Goal: Check status: Check status

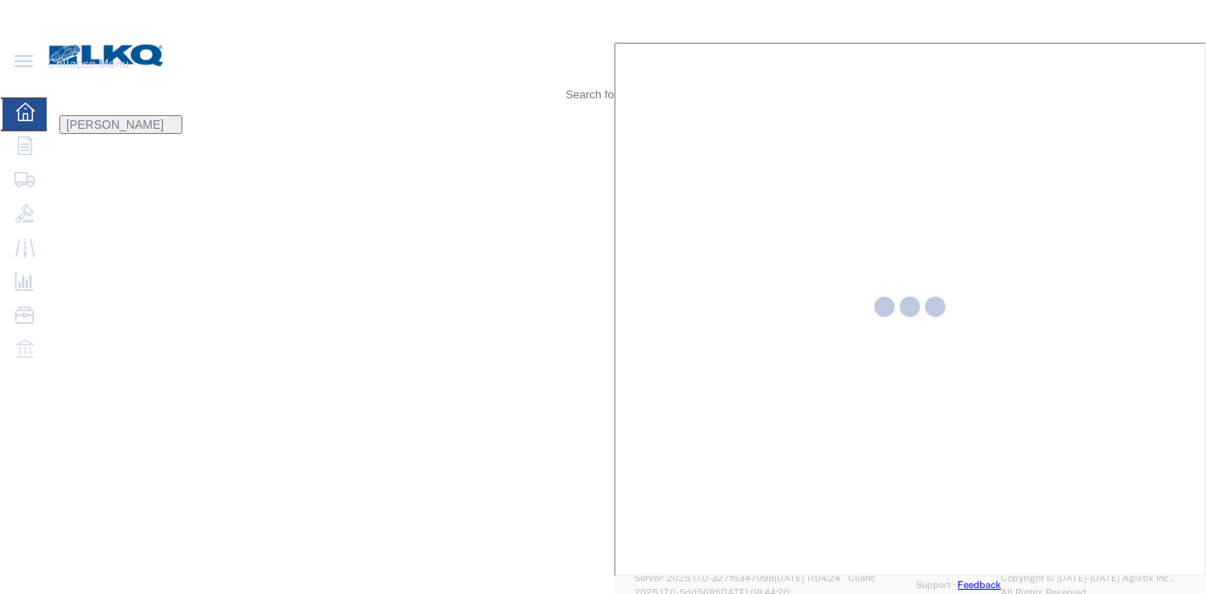
click at [588, 82] on icon at bounding box center [588, 82] width 0 height 0
click at [195, 74] on input "search" at bounding box center [121, 94] width 147 height 41
paste input "56443081"
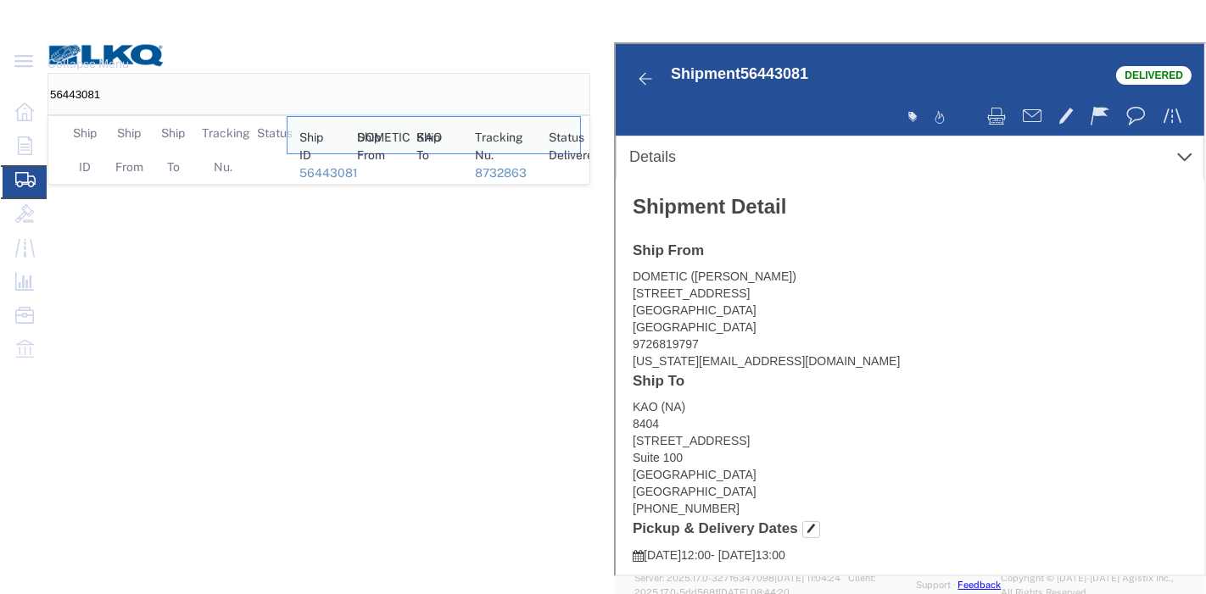
click link "Rates"
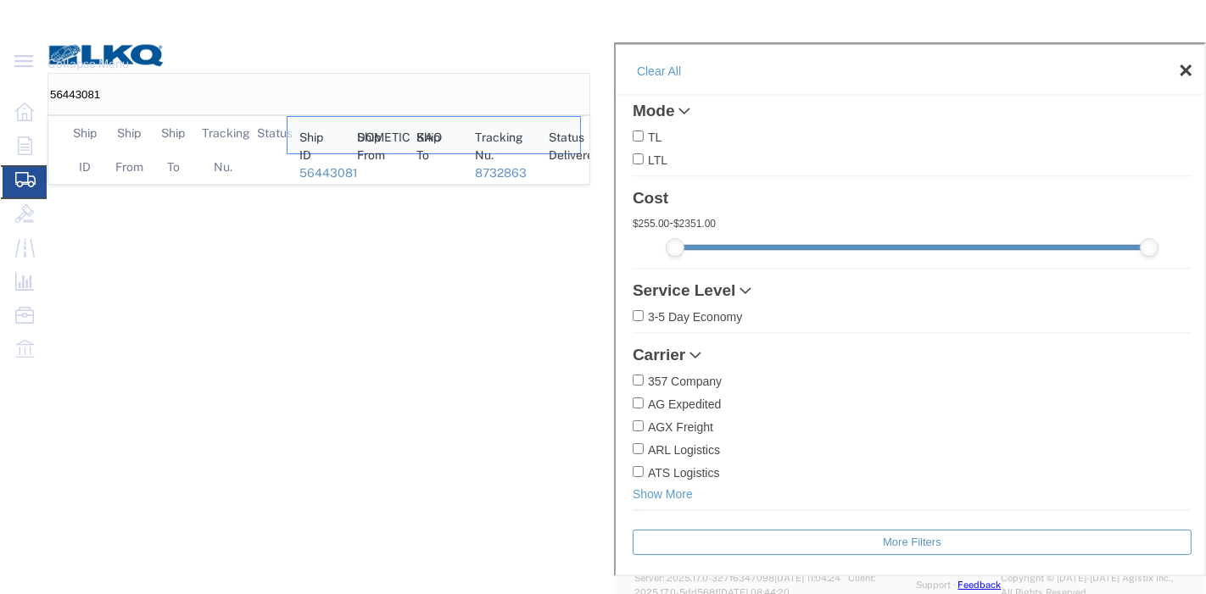
drag, startPoint x: 484, startPoint y: 31, endPoint x: 407, endPoint y: 36, distance: 77.4
click at [407, 73] on div "56443081 Ship ID Ship From Ship To Tracking Nu. Status Ship ID 56443081 Ship Fr…" at bounding box center [312, 94] width 531 height 42
paste input "5979518"
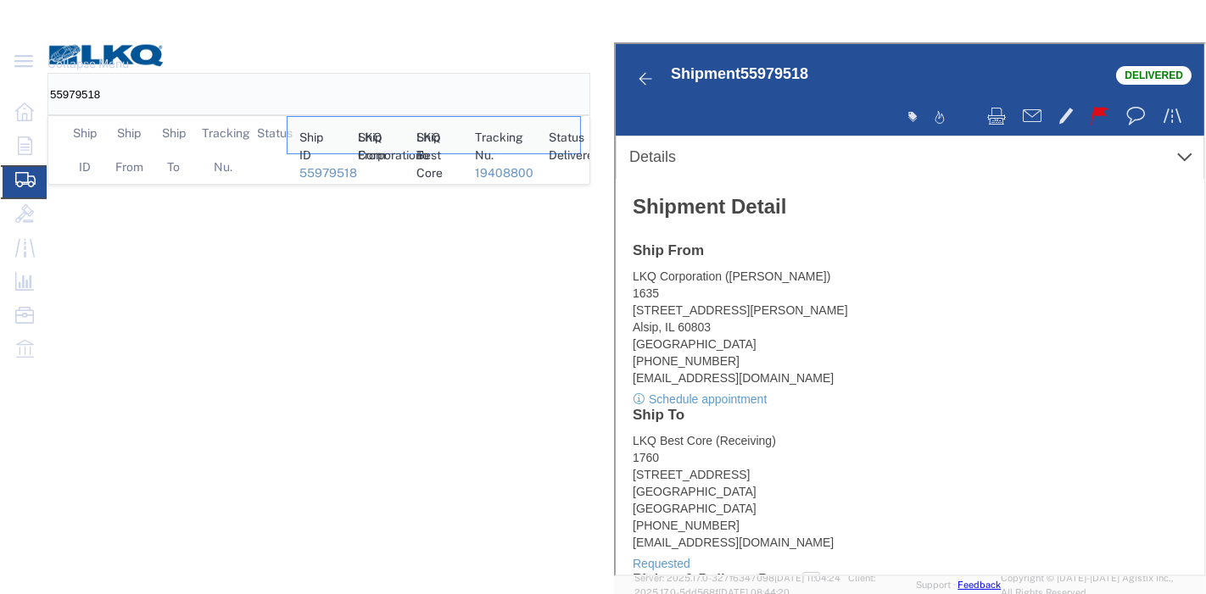
click link "Rates"
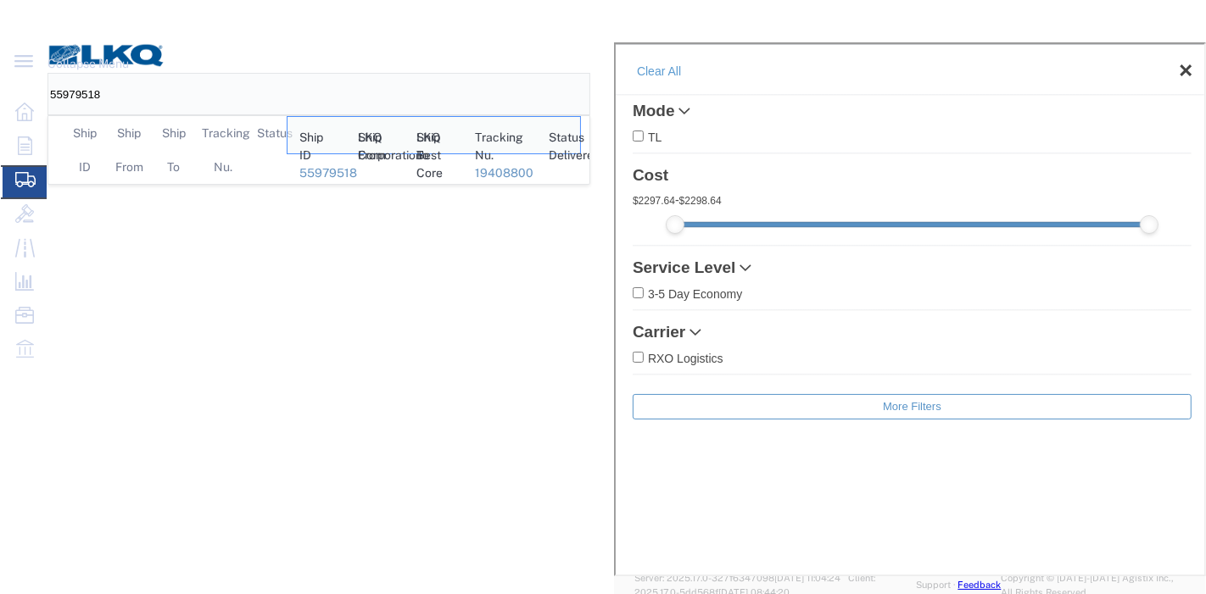
drag, startPoint x: 598, startPoint y: 18, endPoint x: 404, endPoint y: 32, distance: 194.7
click at [404, 73] on div "55979518 Ship ID Ship From Ship To Tracking Nu. Status Ship ID 55979518 Ship Fr…" at bounding box center [312, 94] width 531 height 42
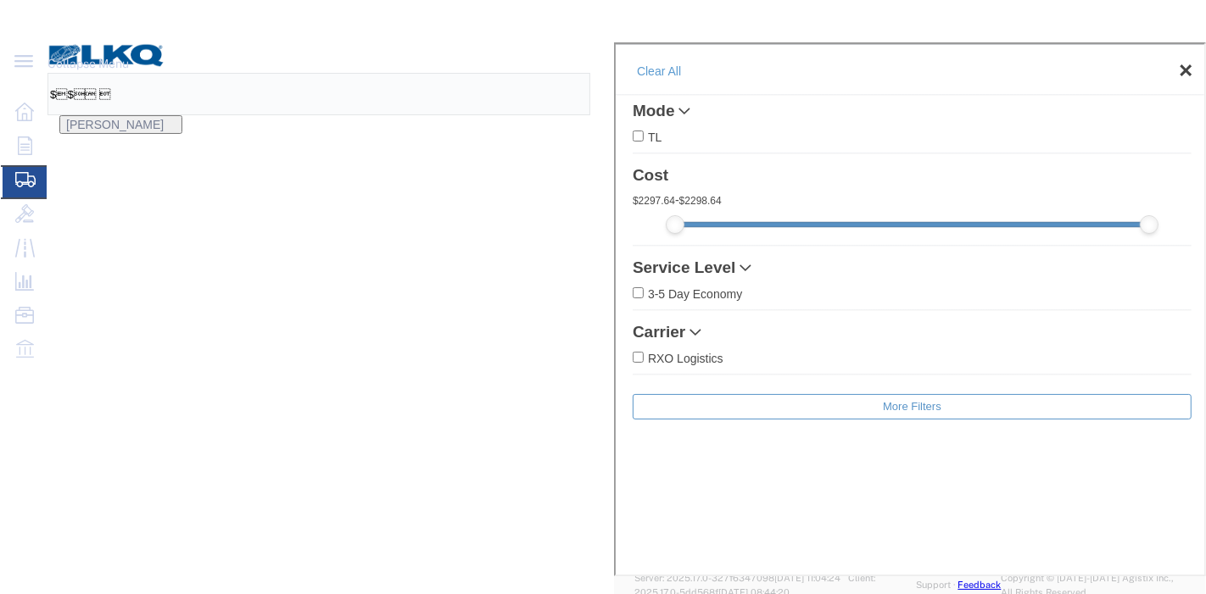
click at [195, 74] on input "$$ " at bounding box center [121, 94] width 147 height 41
type input "$"
click at [195, 74] on input "search" at bounding box center [121, 94] width 147 height 41
type input "55979507"
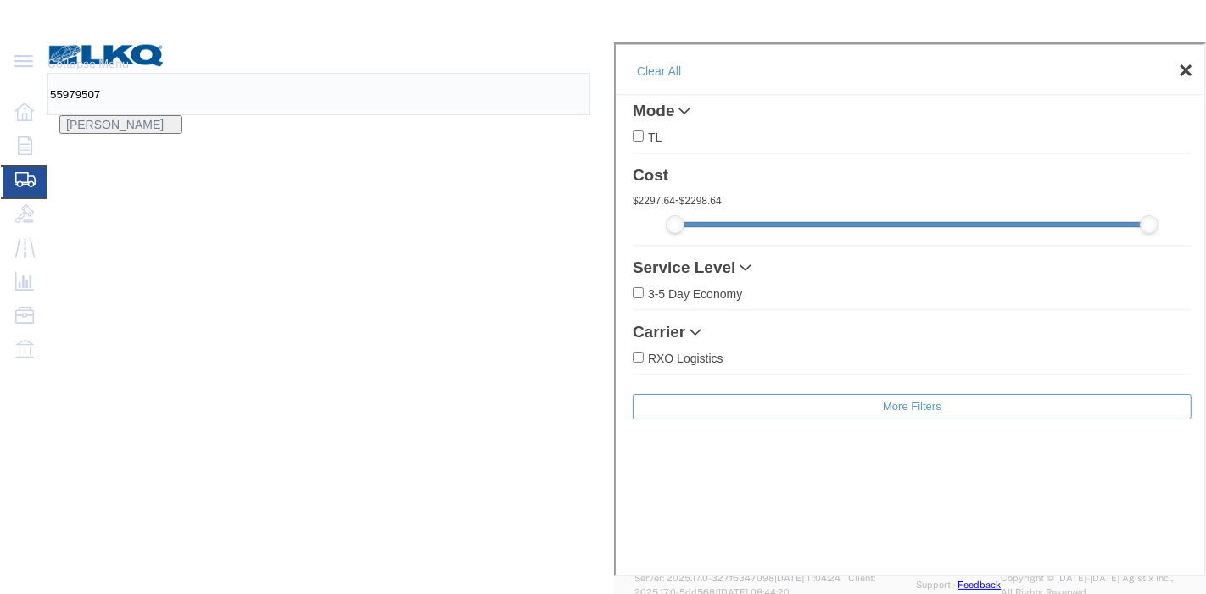
click at [588, 82] on icon at bounding box center [588, 82] width 0 height 0
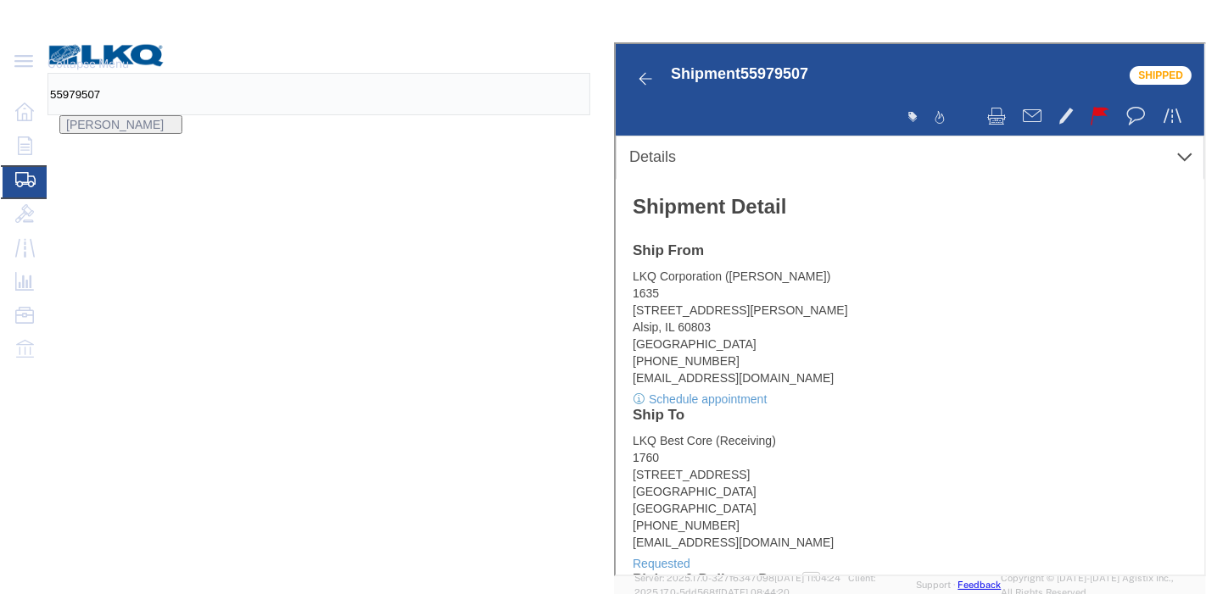
drag, startPoint x: 165, startPoint y: 105, endPoint x: 117, endPoint y: 63, distance: 63.7
click link "Rates"
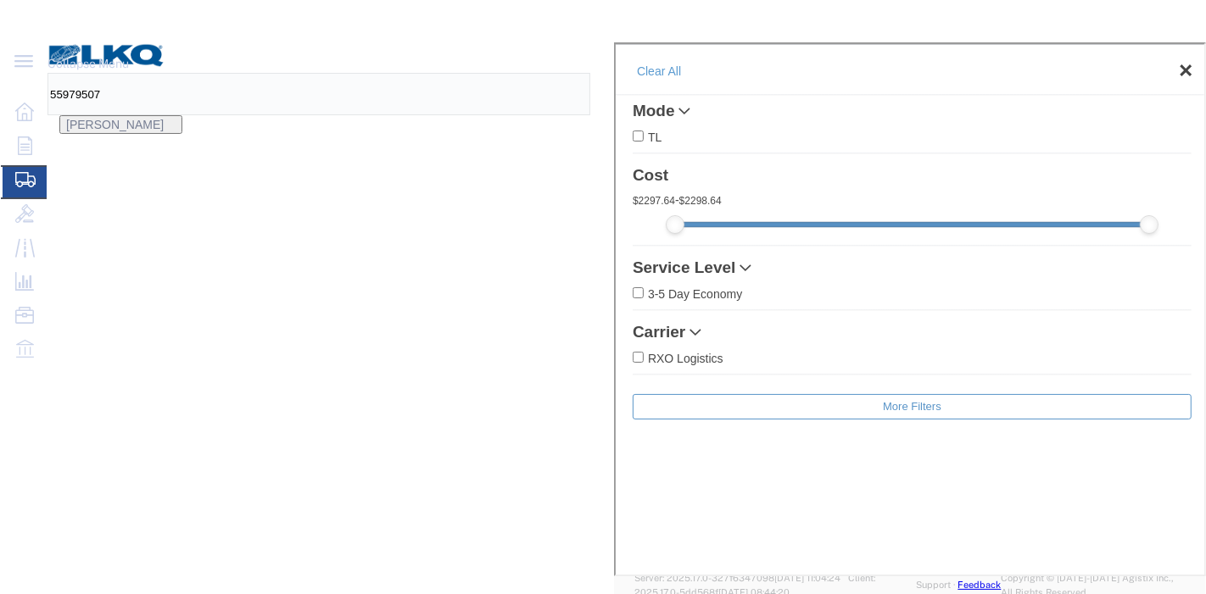
click at [613, 42] on link "Tracking" at bounding box center [613, 42] width 0 height 0
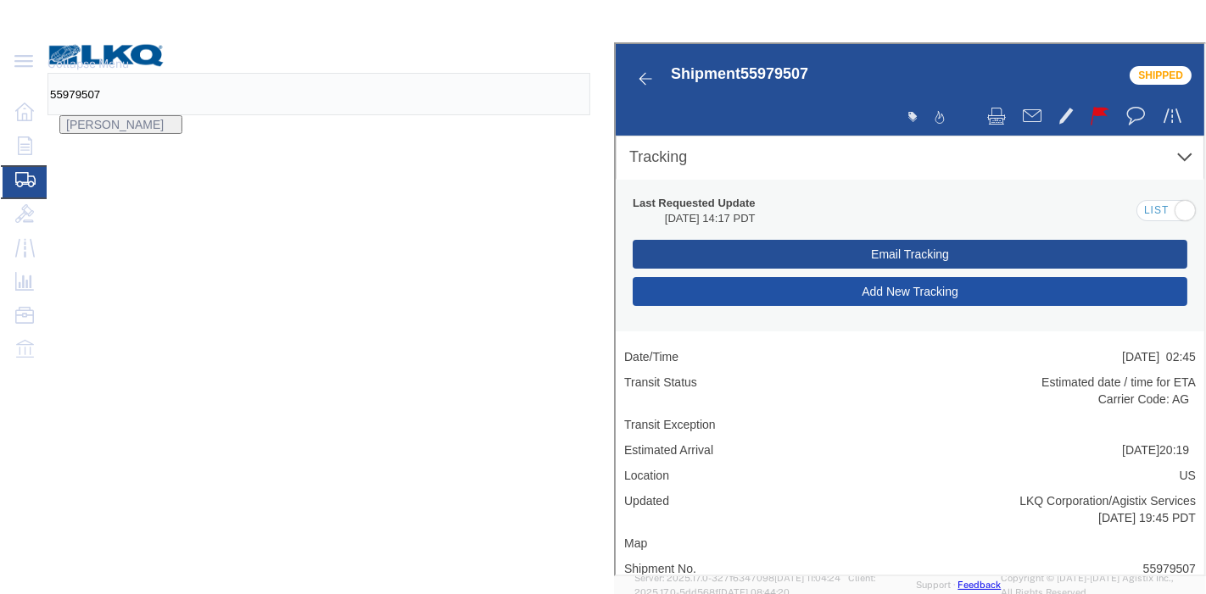
click at [1185, 276] on button "Add New Tracking" at bounding box center [907, 290] width 555 height 29
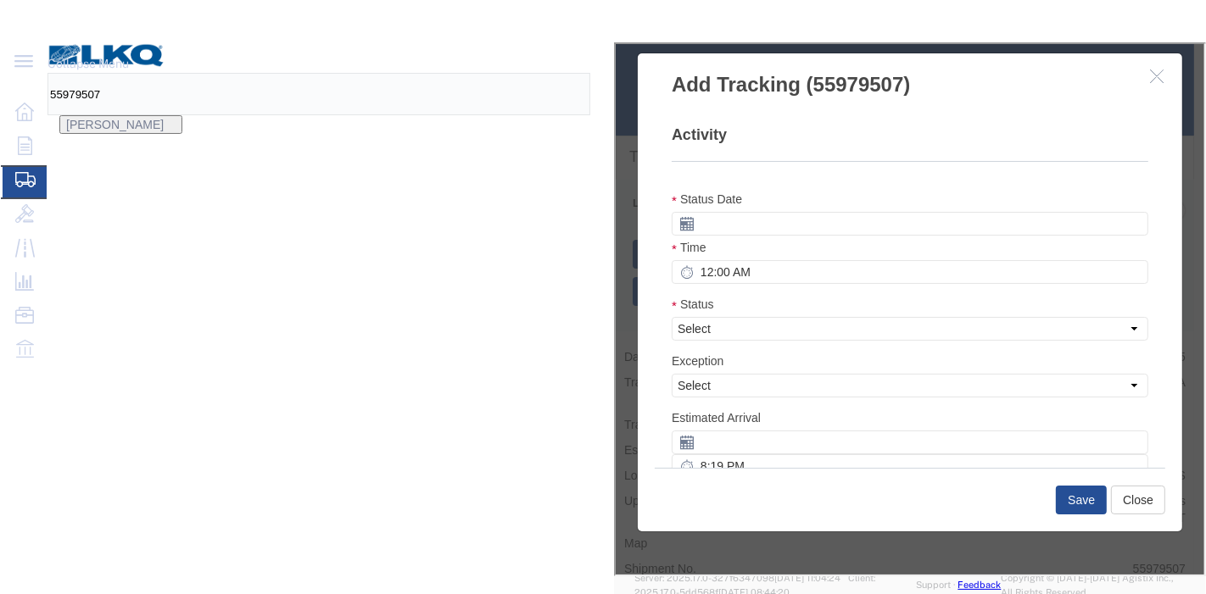
type input "08/19/2025"
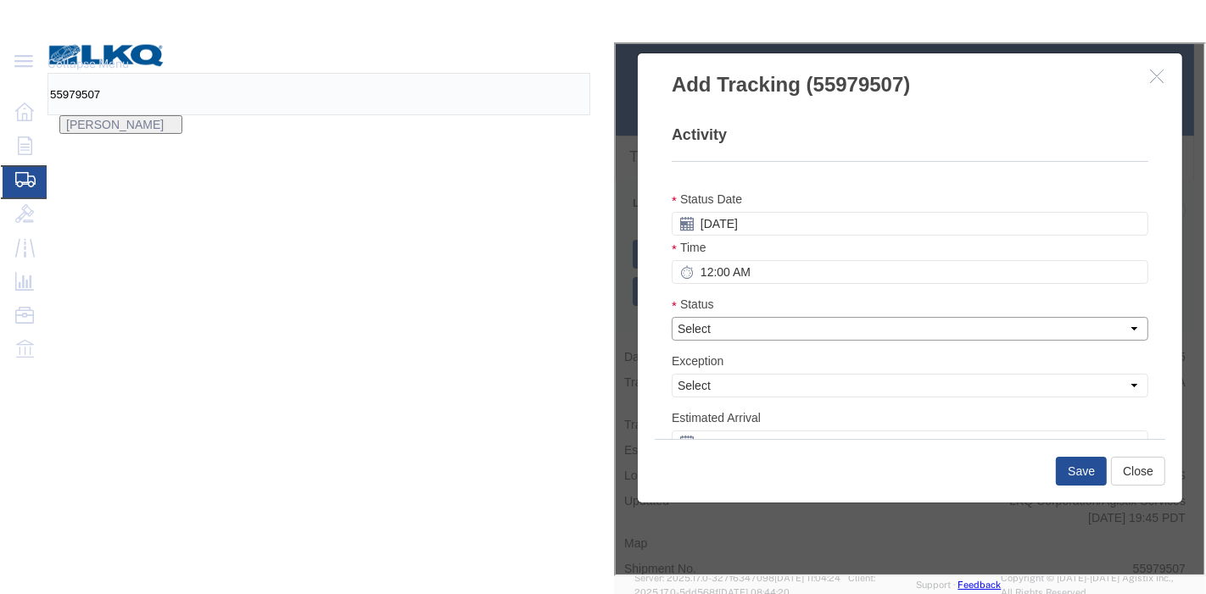
click at [873, 315] on select "Select Arrival Notice Available Arrival Notice Imported Arrive at Delivery Loca…" at bounding box center [907, 327] width 477 height 24
select select "DELIVRED"
click at [805, 315] on select "Select Arrival Notice Available Arrival Notice Imported Arrive at Delivery Loca…" at bounding box center [907, 327] width 477 height 24
click at [1104, 481] on button "Save" at bounding box center [1078, 469] width 51 height 29
click at [1163, 483] on button "Close" at bounding box center [1135, 469] width 54 height 29
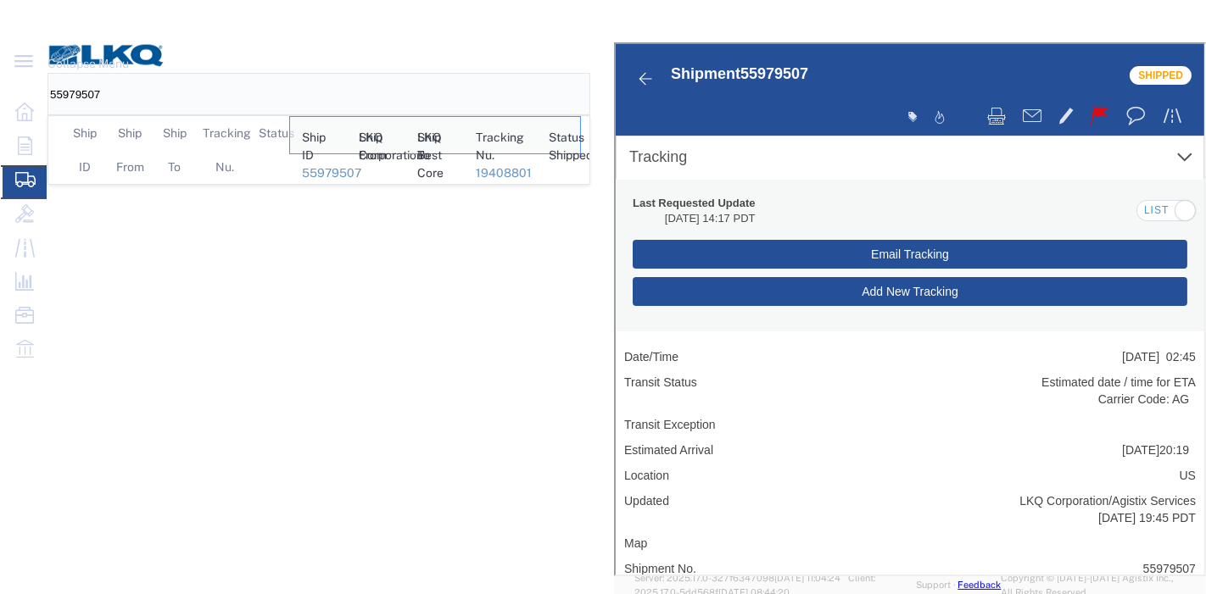
drag, startPoint x: 625, startPoint y: 20, endPoint x: 421, endPoint y: 25, distance: 203.6
click at [421, 73] on div "55979507 Ship ID Ship From Ship To Tracking Nu. Status Ship ID 55979507 Ship Fr…" at bounding box center [312, 94] width 531 height 42
